Goal: Information Seeking & Learning: Learn about a topic

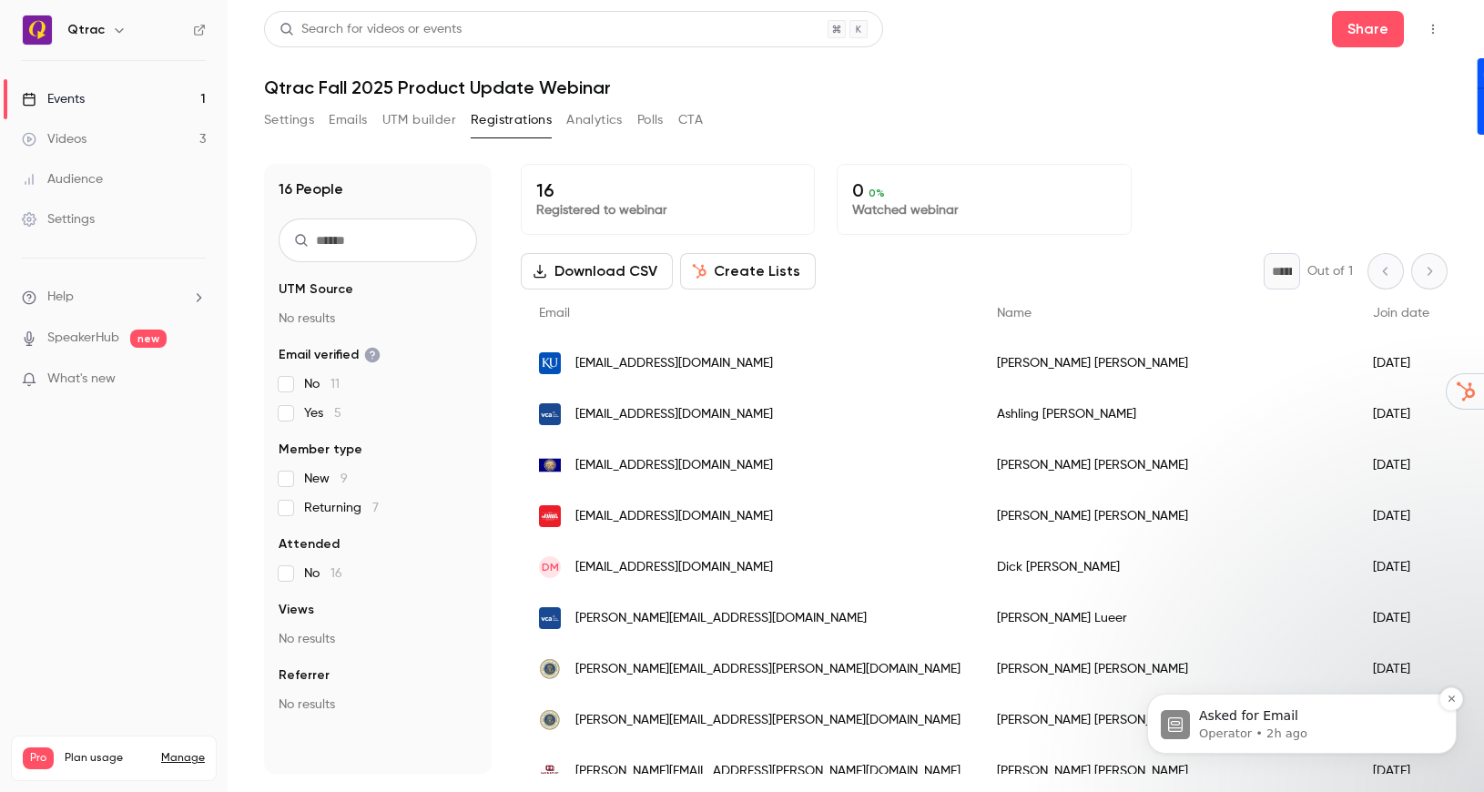
click at [1245, 717] on p "Asked for Email" at bounding box center [1316, 717] width 235 height 18
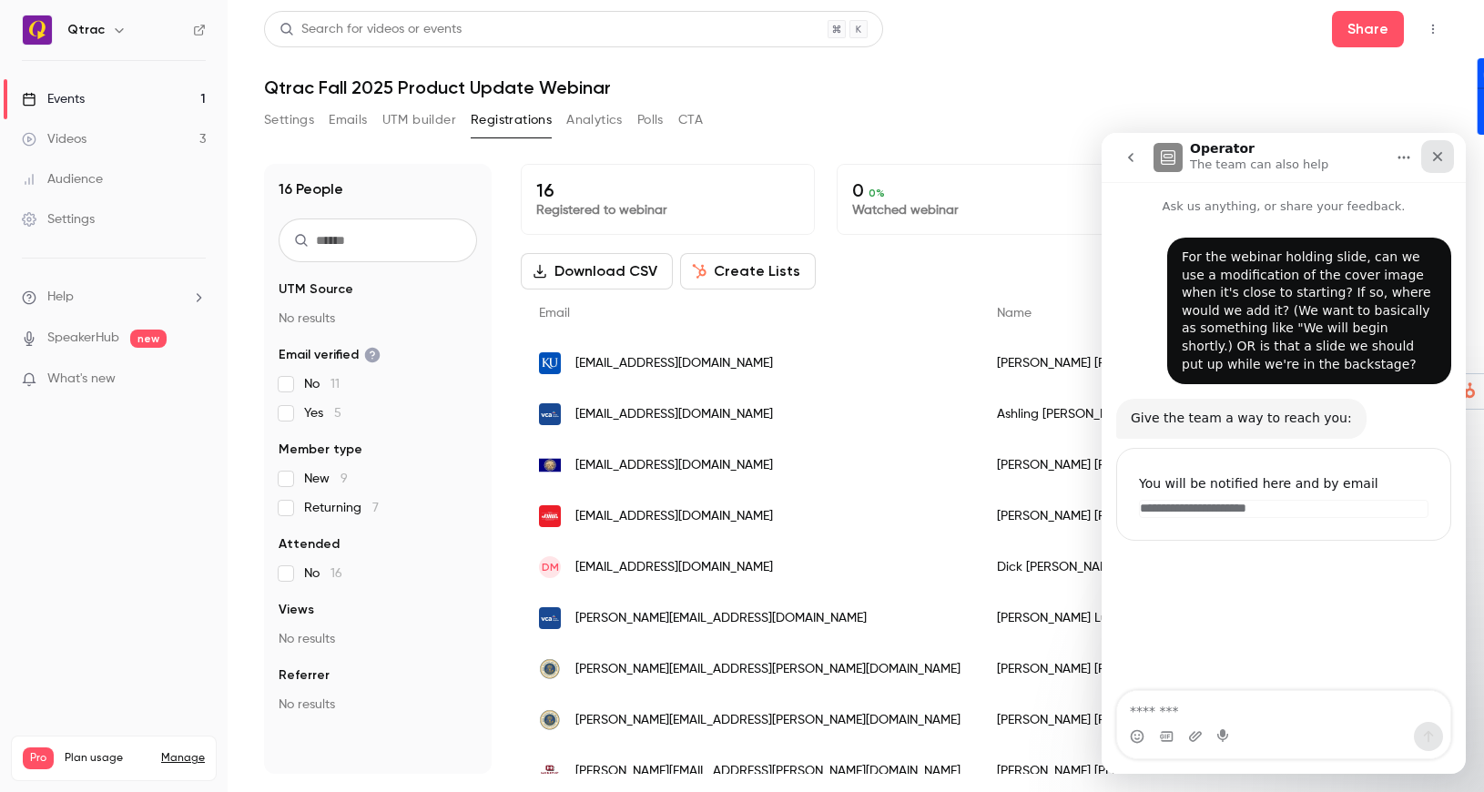
click at [1310, 157] on icon "Close" at bounding box center [1438, 156] width 15 height 15
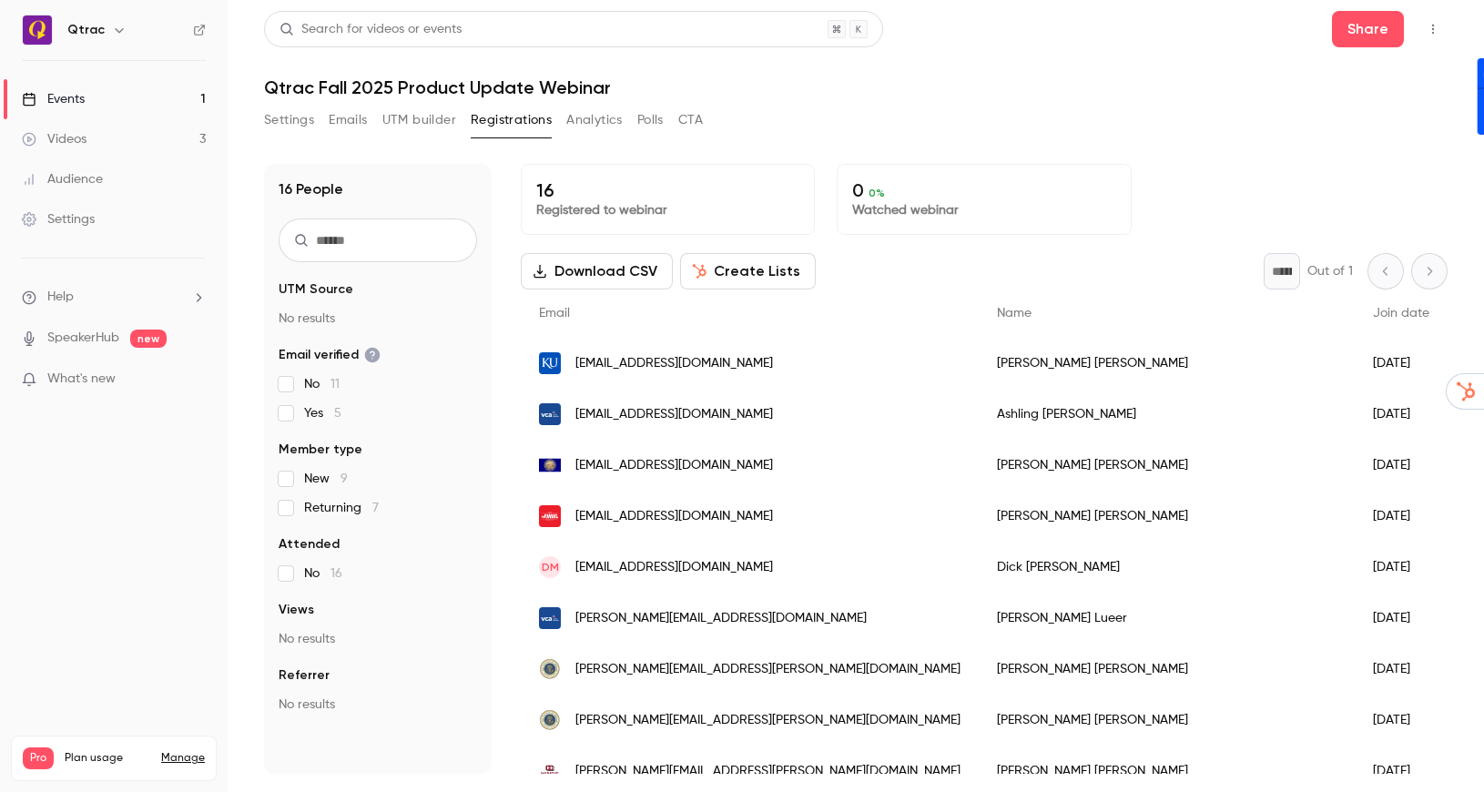
click at [1144, 57] on header "Search for videos or events Share Qtrac Fall 2025 Product Update Webinar" at bounding box center [856, 54] width 1184 height 87
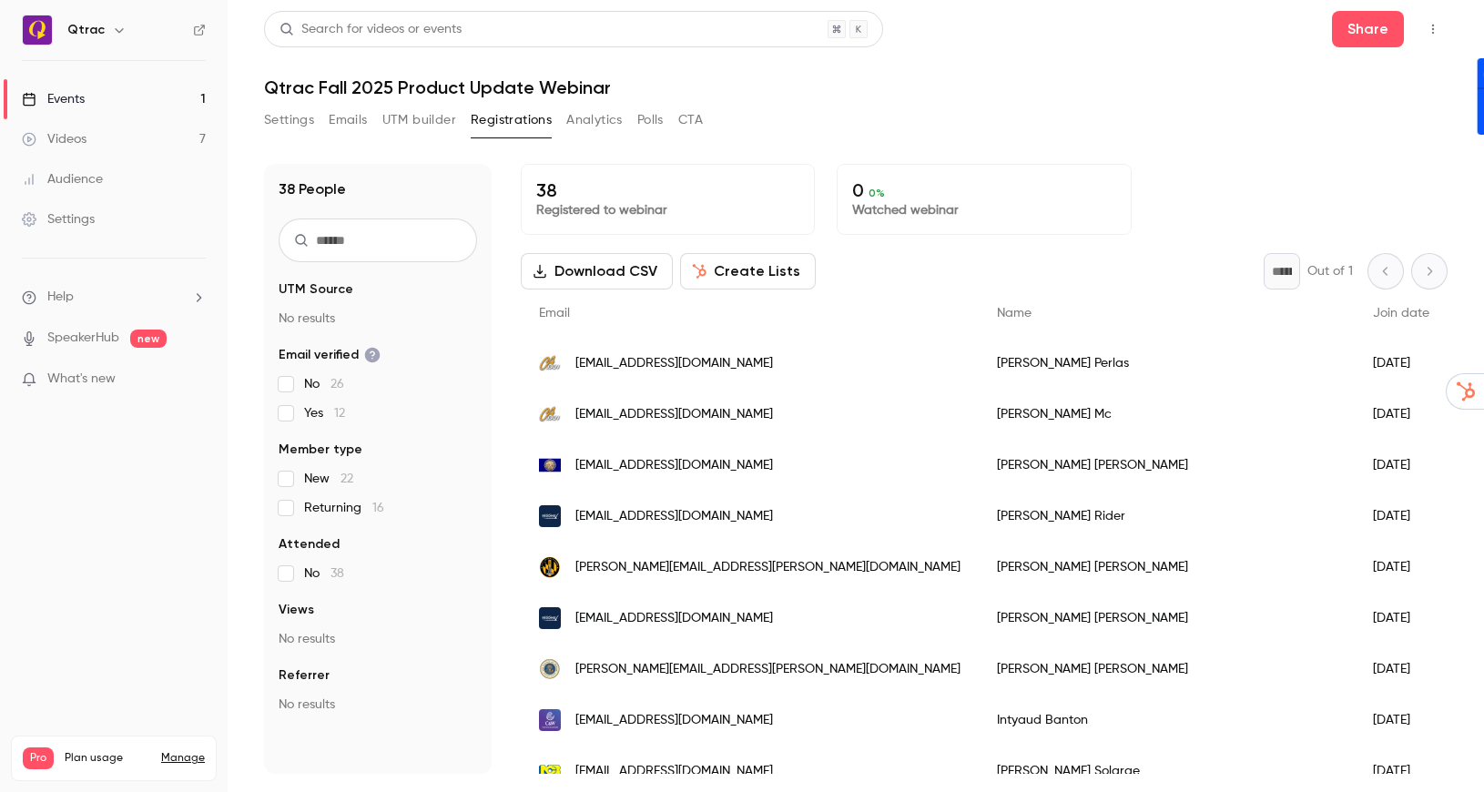
click at [1084, 95] on h1 "Qtrac Fall 2025 Product Update Webinar" at bounding box center [856, 87] width 1184 height 22
